Goal: Task Accomplishment & Management: Use online tool/utility

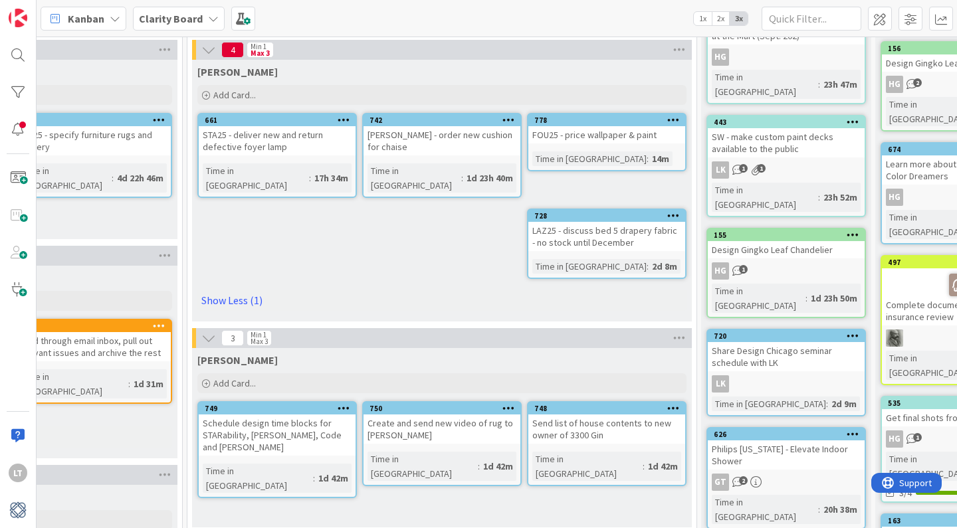
scroll to position [269, 1223]
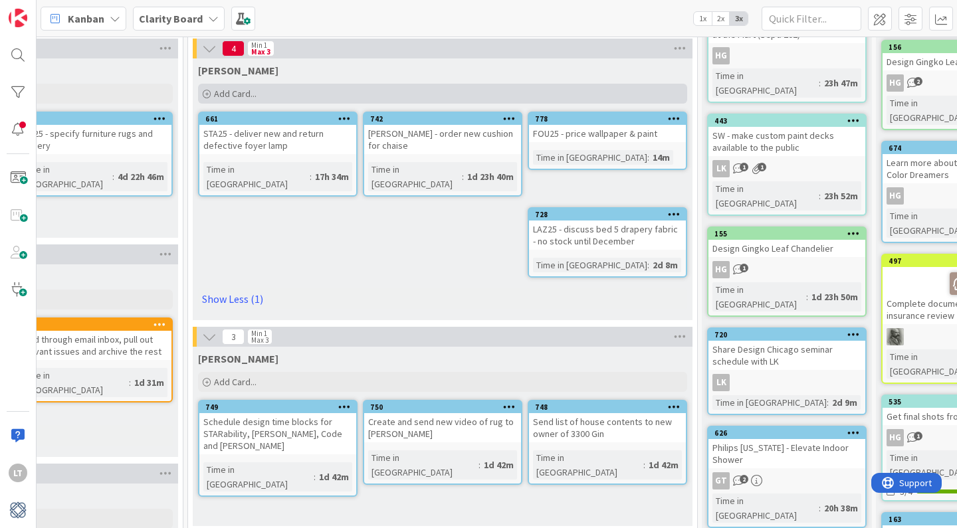
click at [278, 92] on div "Add Card..." at bounding box center [442, 94] width 489 height 20
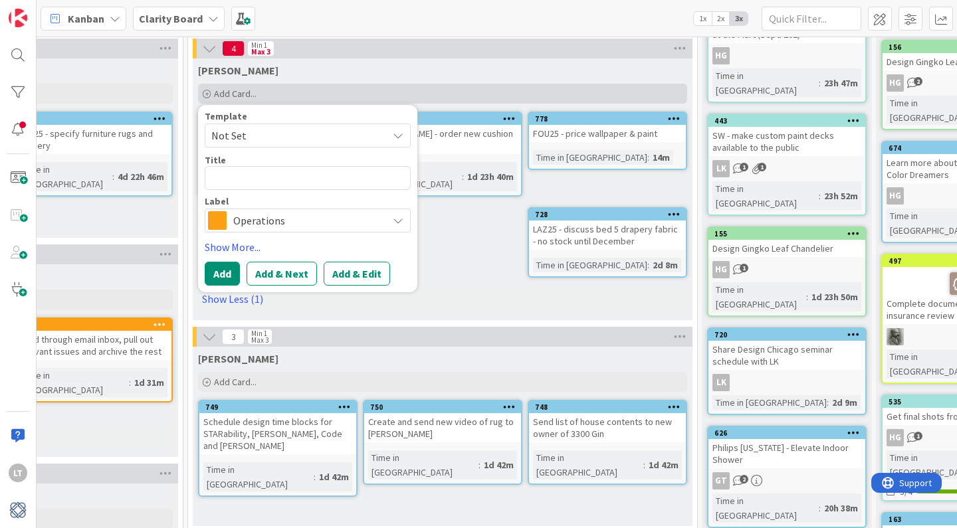
type textarea "x"
type textarea "T"
type textarea "x"
type textarea "TH"
type textarea "x"
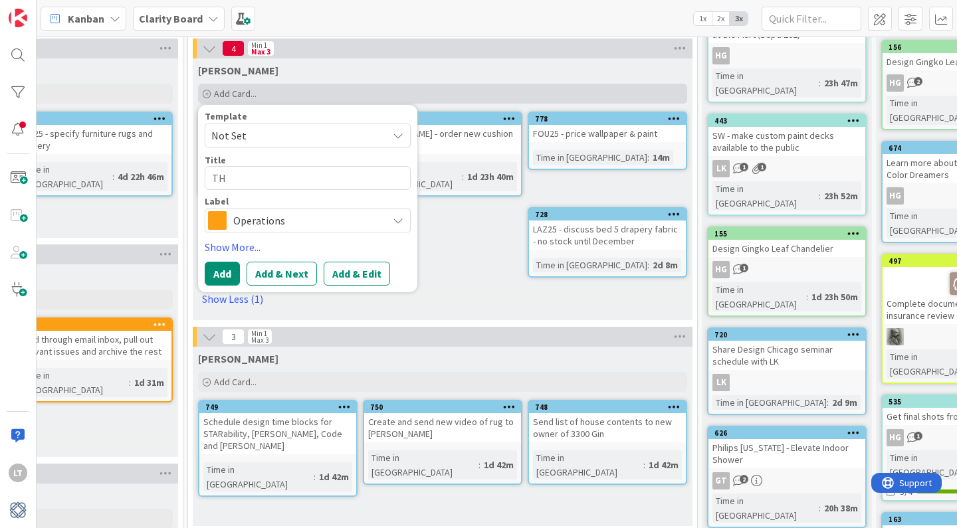
type textarea "T"
type textarea "x"
type textarea "TN"
type textarea "x"
type textarea "TNP"
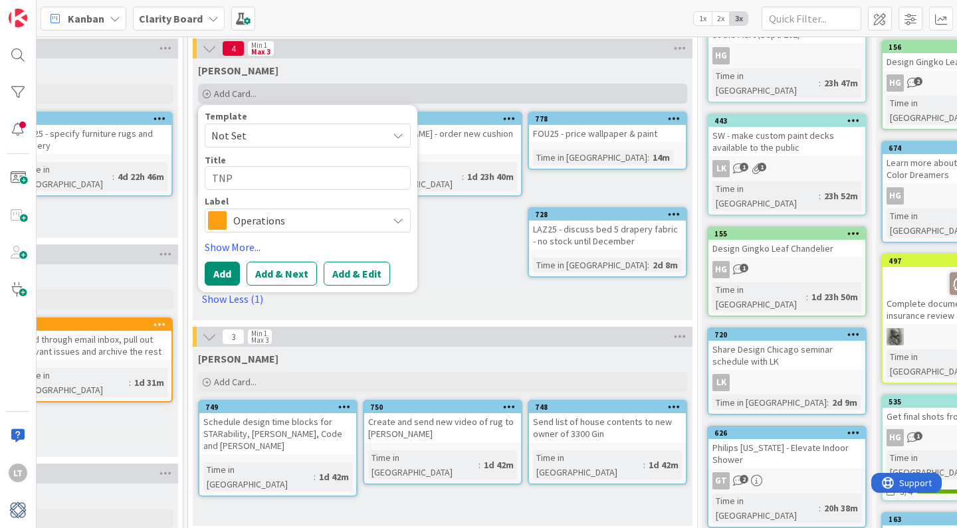
type textarea "x"
type textarea "TNP2"
type textarea "x"
type textarea "TNP25"
type textarea "x"
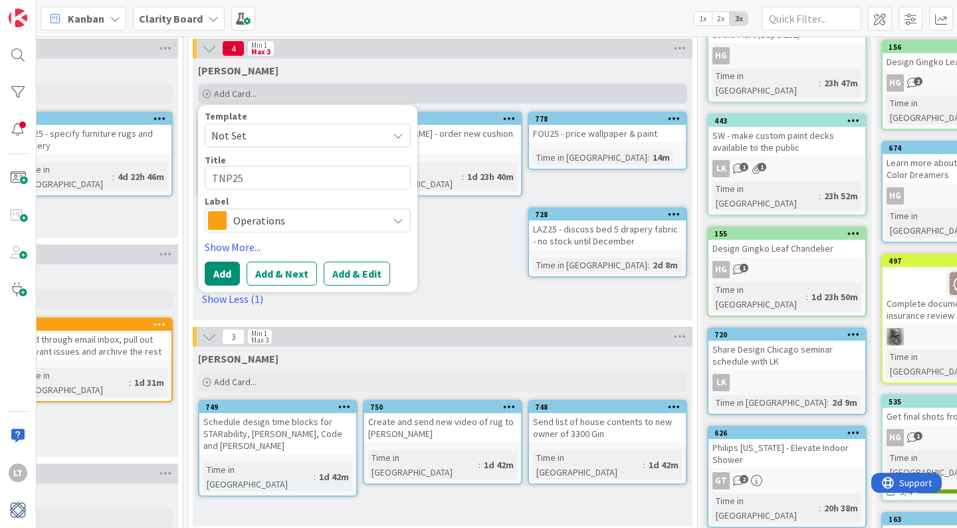
type textarea "TNP25"
type textarea "x"
type textarea "TNP25 -"
type textarea "x"
type textarea "TNP25 -"
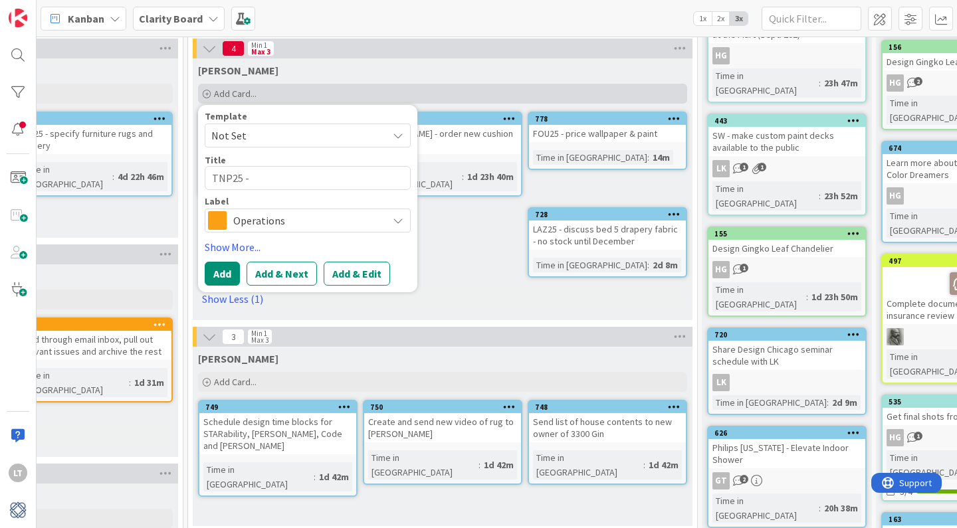
type textarea "x"
type textarea "TNP25 - r"
type textarea "x"
type textarea "TNP25 - re"
type textarea "x"
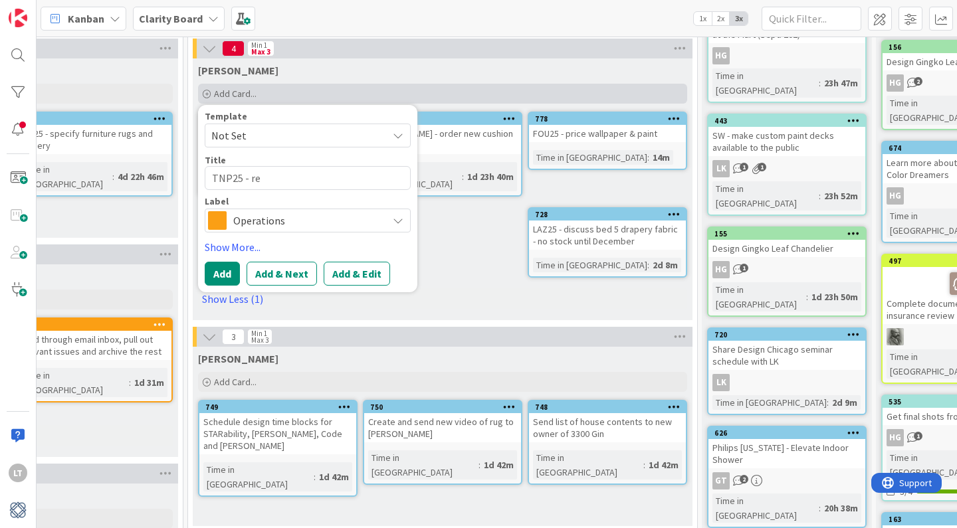
type textarea "TNP25 - rev"
type textarea "x"
type textarea "TNP25 - revi"
type textarea "x"
type textarea "TNP25 - [PERSON_NAME]"
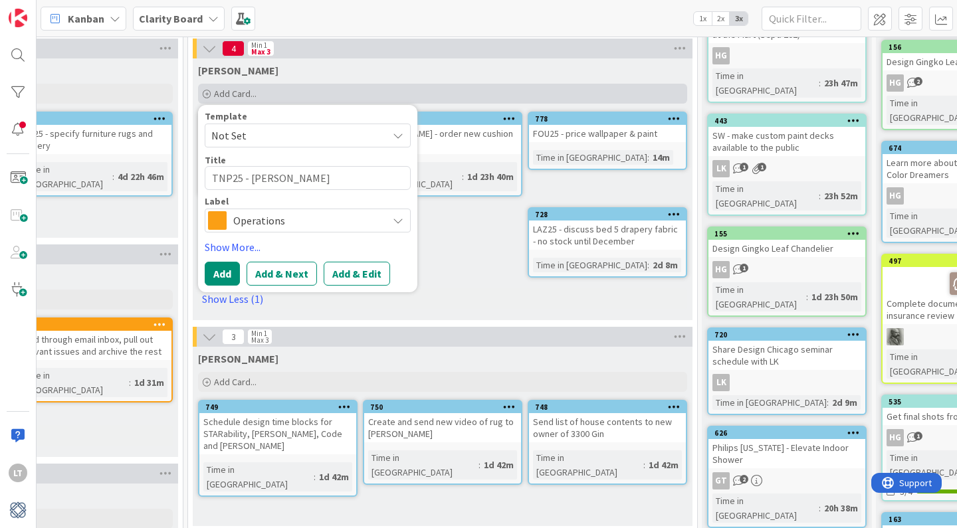
type textarea "x"
type textarea "TNP25 - revise"
type textarea "x"
type textarea "TNP25 - revise"
type textarea "x"
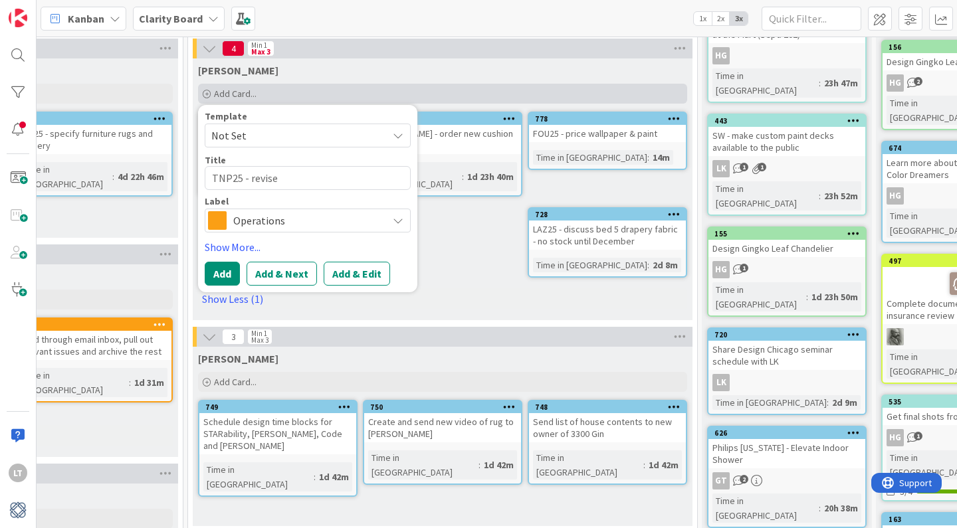
type textarea "TNP25 - revise p"
type textarea "x"
type textarea "TNP25 - revise pr"
type textarea "x"
type textarea "TNP25 - revise pro"
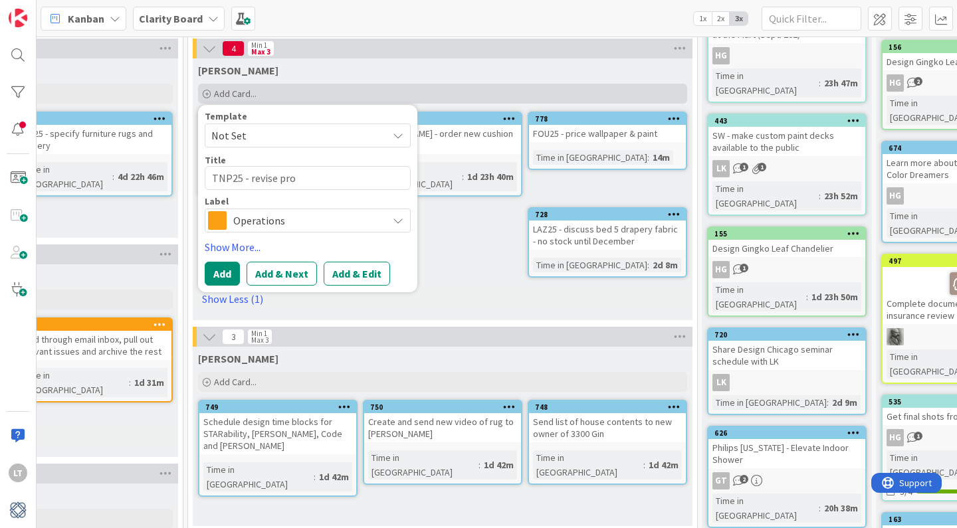
type textarea "x"
type textarea "TNP25 - revise prop"
type textarea "x"
type textarea "TNP25 - revise propo"
type textarea "x"
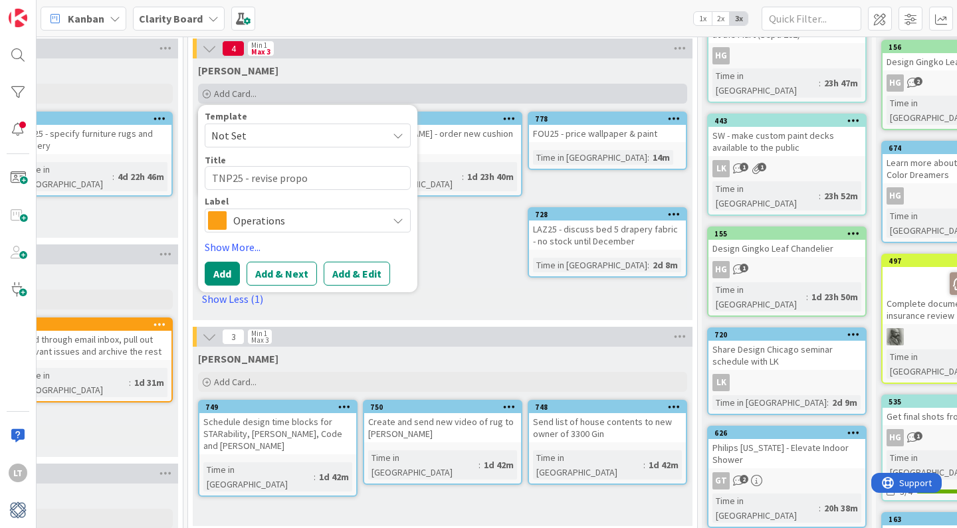
type textarea "TNP25 - revise propos"
type textarea "x"
type textarea "TNP25 - revise proposa"
type textarea "x"
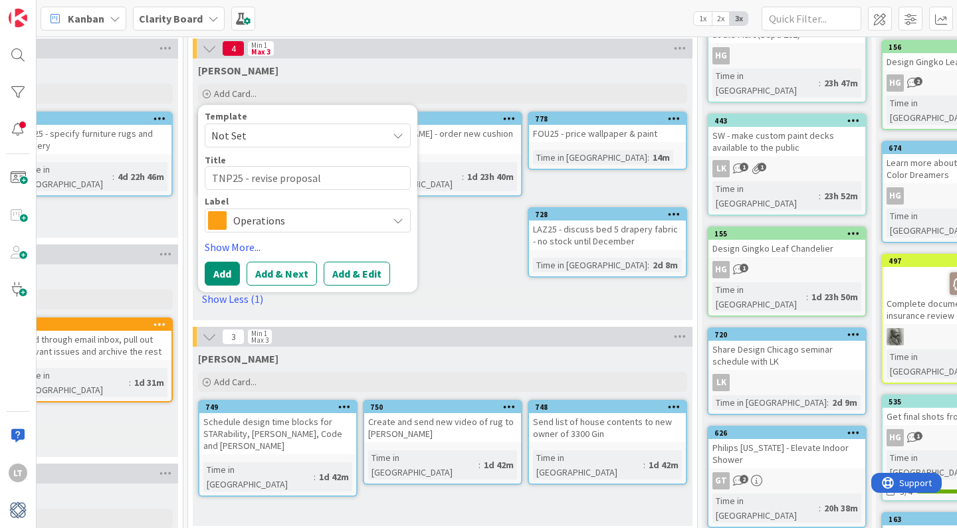
type textarea "TNP25 - revise proposal"
click at [295, 218] on span "Operations" at bounding box center [307, 220] width 148 height 19
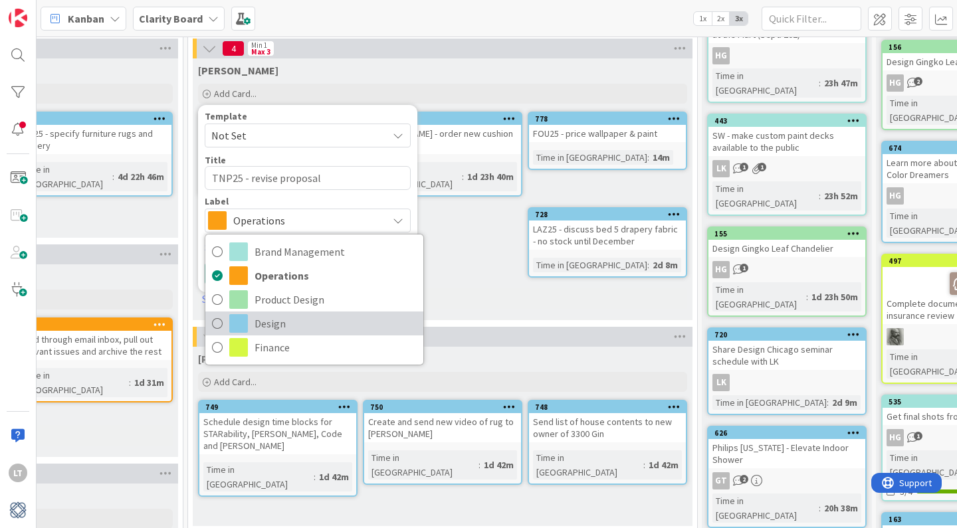
click at [268, 320] on span "Design" at bounding box center [336, 324] width 162 height 20
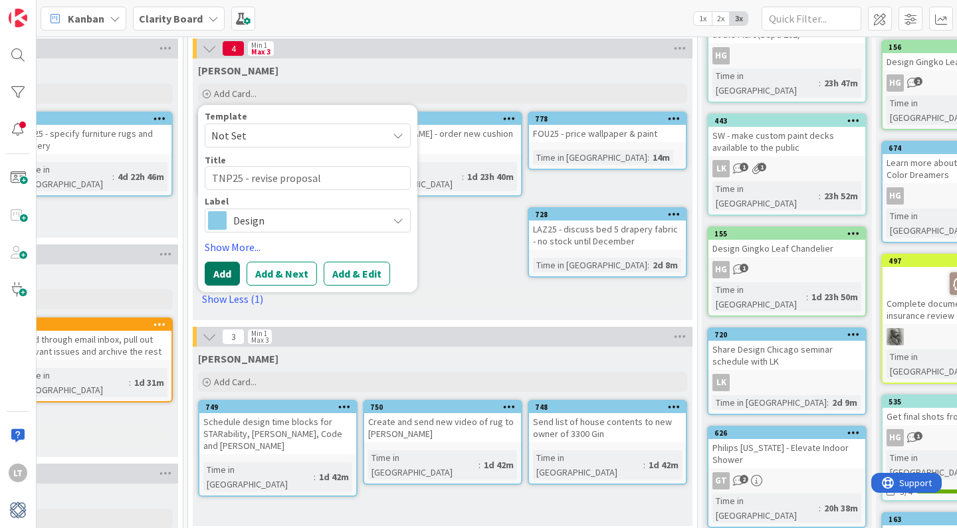
click at [220, 274] on button "Add" at bounding box center [222, 274] width 35 height 24
type textarea "x"
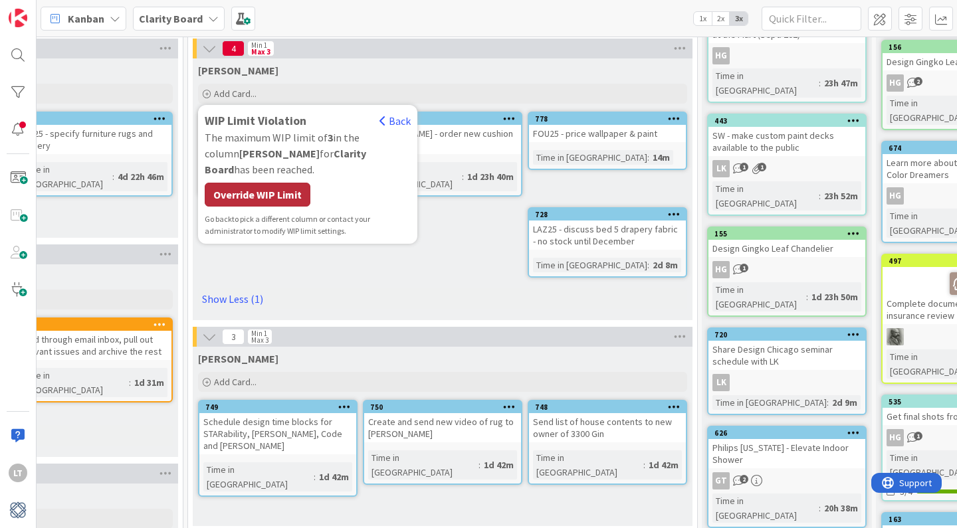
click at [255, 183] on div "Override WIP Limit" at bounding box center [258, 195] width 106 height 24
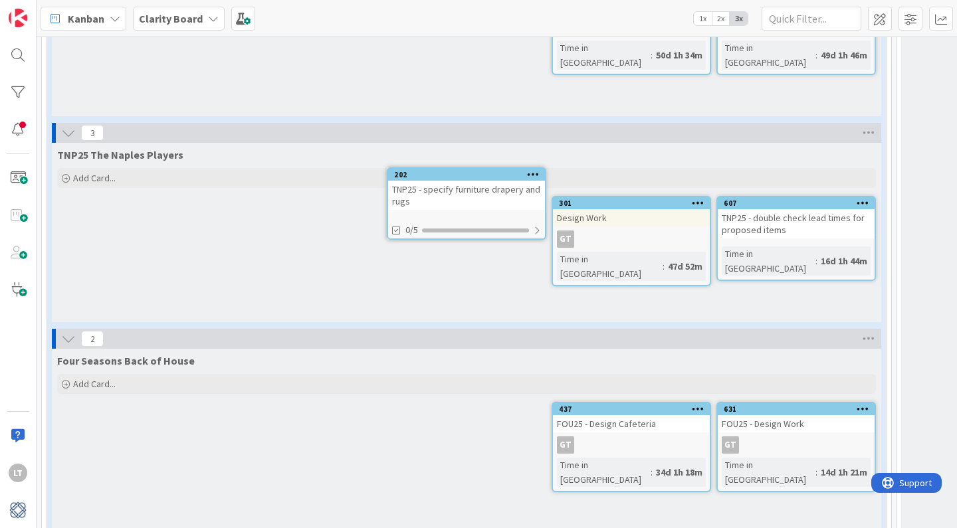
scroll to position [2094, 0]
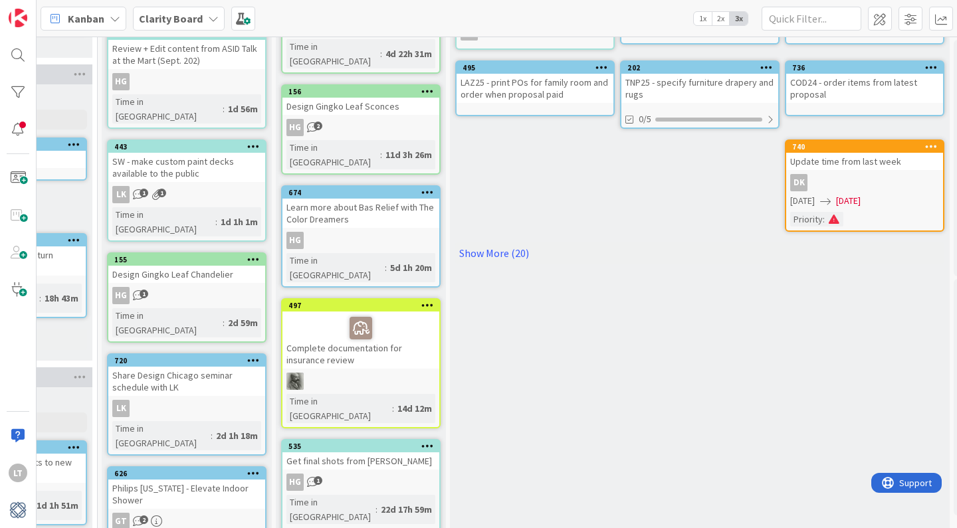
drag, startPoint x: 437, startPoint y: 198, endPoint x: 622, endPoint y: 157, distance: 189.3
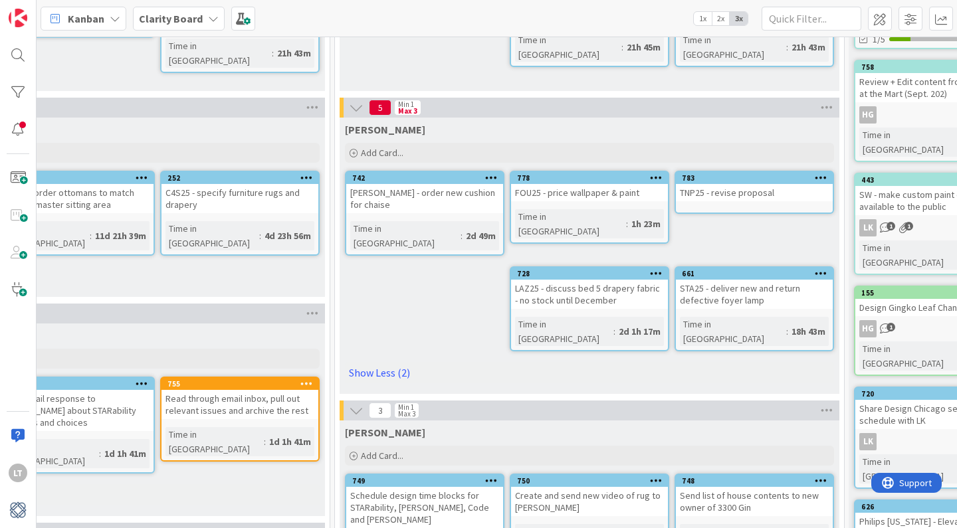
scroll to position [210, 1077]
click at [477, 243] on div "[PERSON_NAME] Add Card... Template Not Set Title 0 / 128 Label Operations Brand…" at bounding box center [588, 256] width 500 height 276
